Goal: Task Accomplishment & Management: Manage account settings

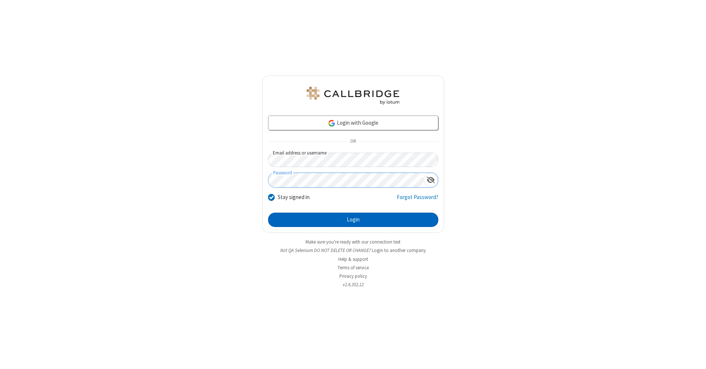
click at [353, 220] on button "Login" at bounding box center [353, 220] width 170 height 15
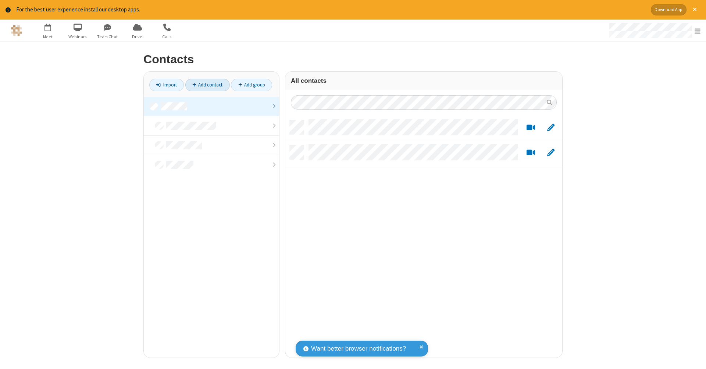
click at [207, 85] on link "Add contact" at bounding box center [207, 85] width 45 height 13
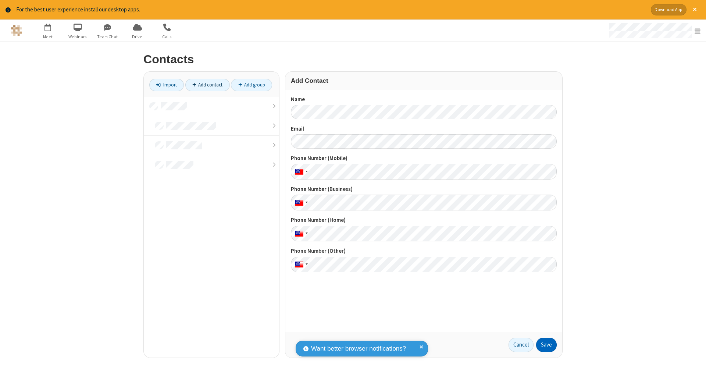
click at [547, 345] on button "Save" at bounding box center [546, 345] width 21 height 15
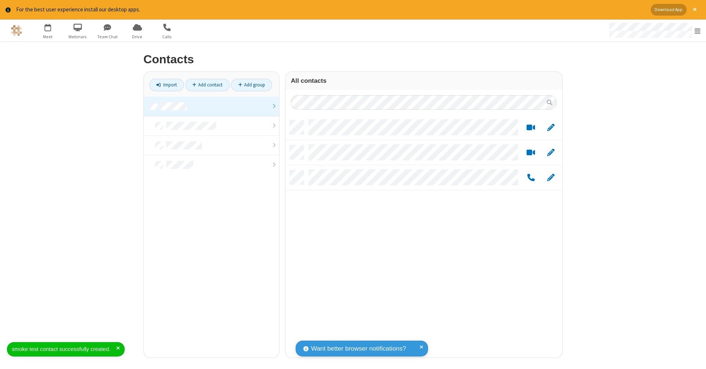
scroll to position [237, 271]
click at [207, 85] on link "Add contact" at bounding box center [207, 85] width 45 height 13
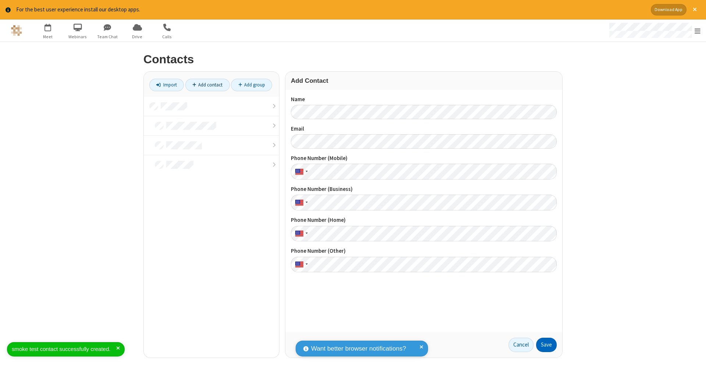
click at [547, 345] on button "Save" at bounding box center [546, 345] width 21 height 15
